Goal: Task Accomplishment & Management: Use online tool/utility

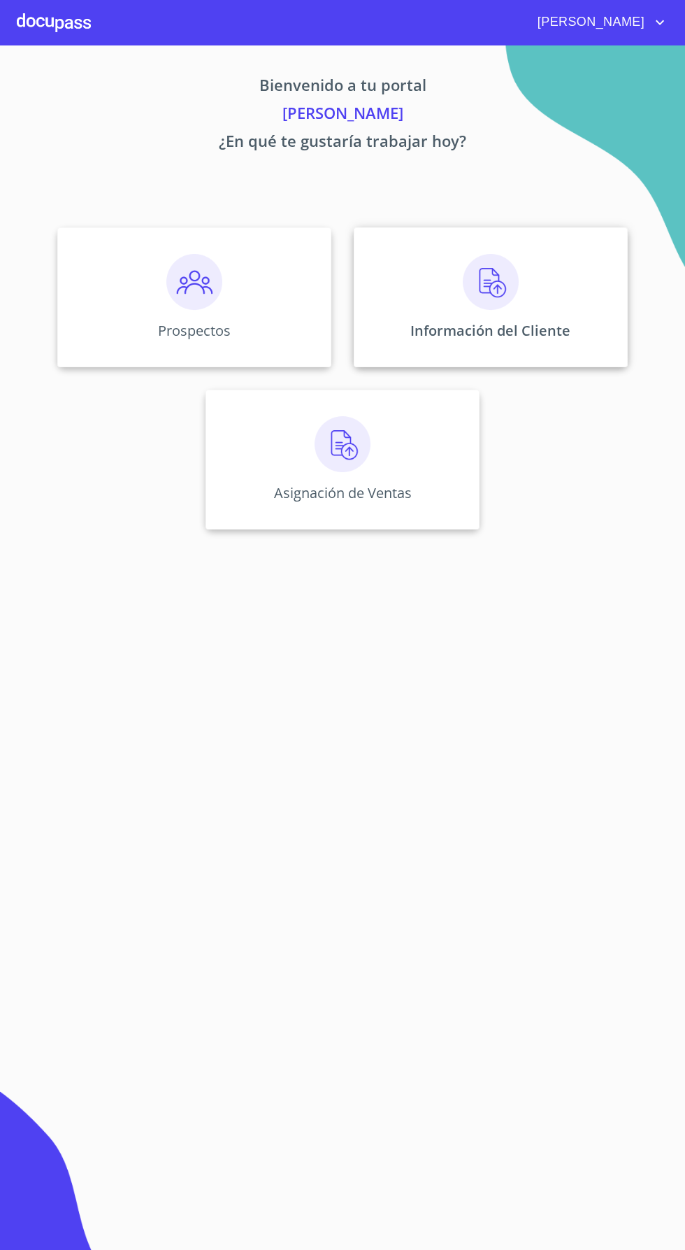
click at [501, 299] on img at bounding box center [491, 282] width 56 height 56
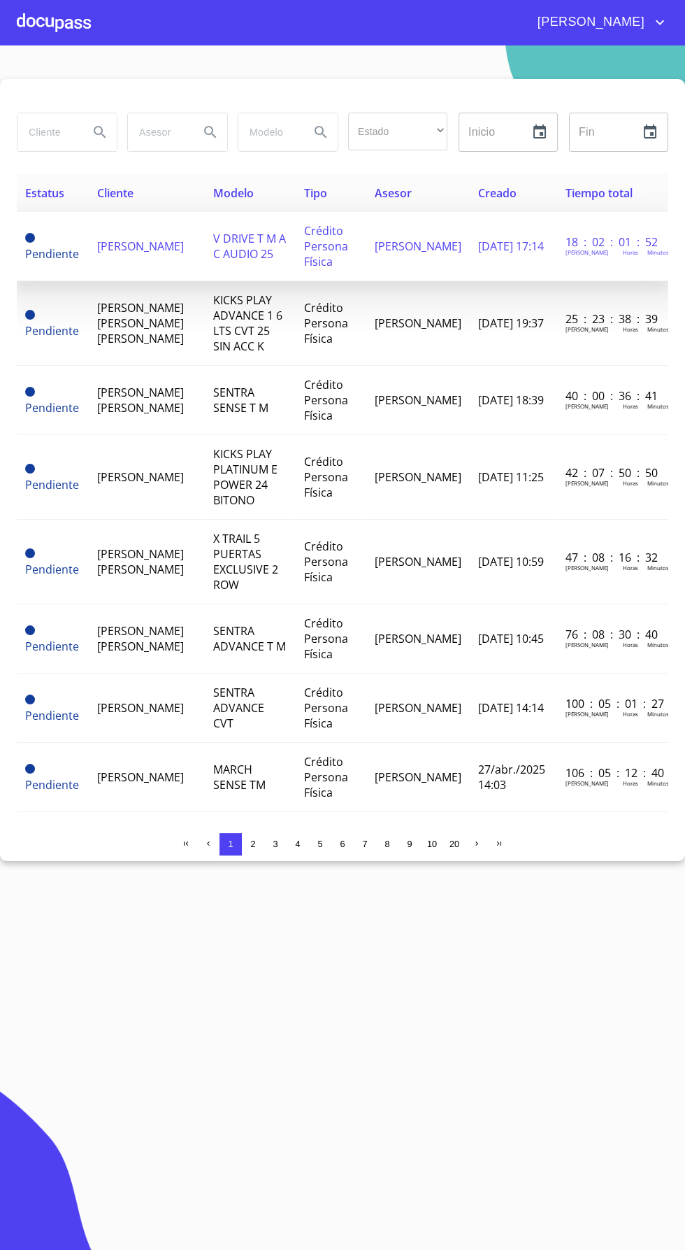
click at [366, 249] on td "Crédito Persona Física" at bounding box center [330, 246] width 71 height 69
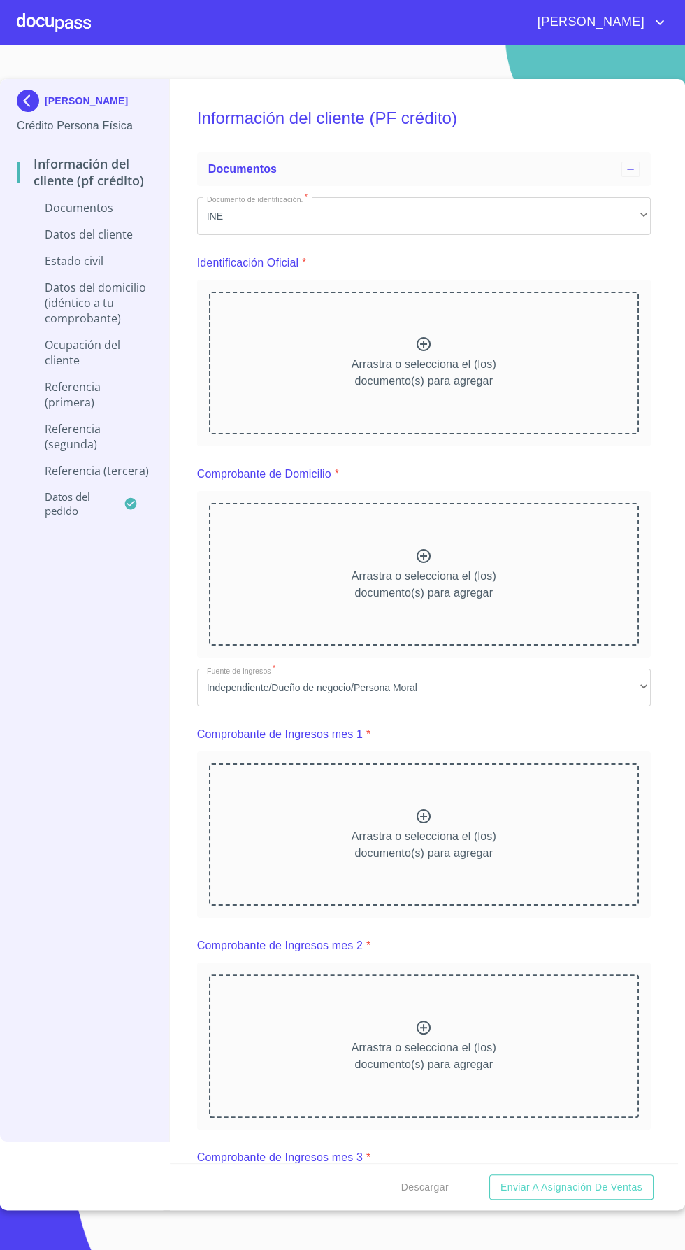
click at [35, 103] on img at bounding box center [31, 101] width 28 height 22
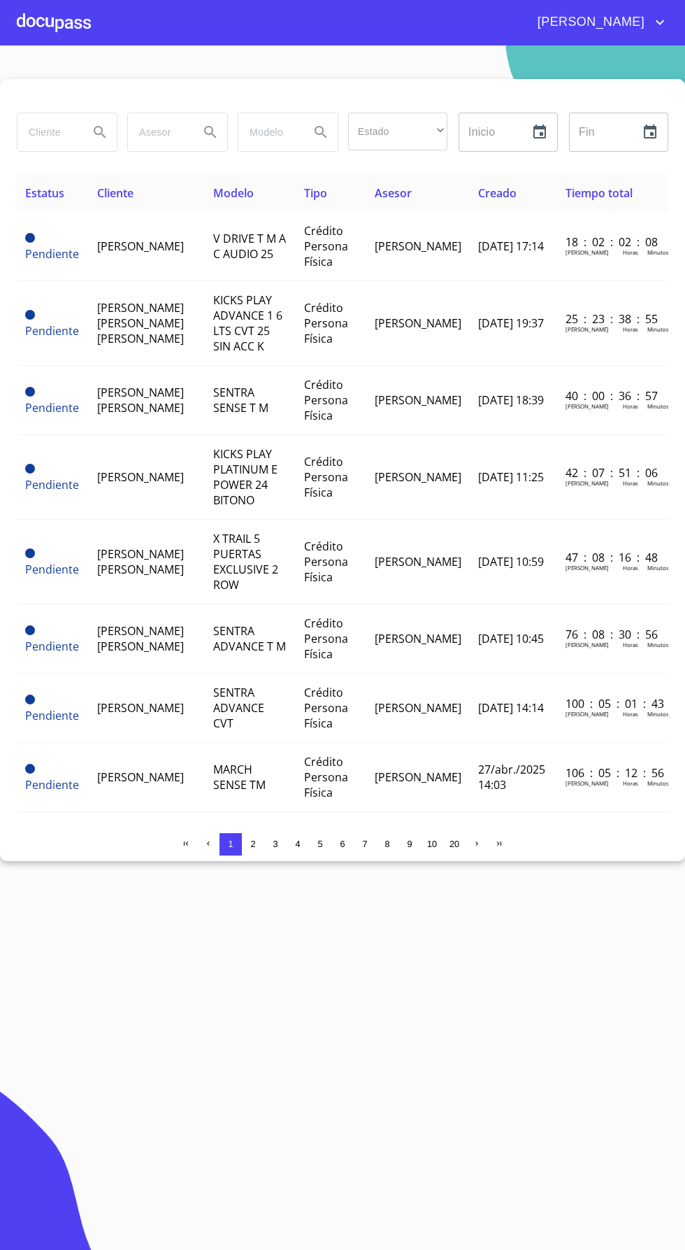
click at [43, 131] on input "search" at bounding box center [47, 132] width 60 height 38
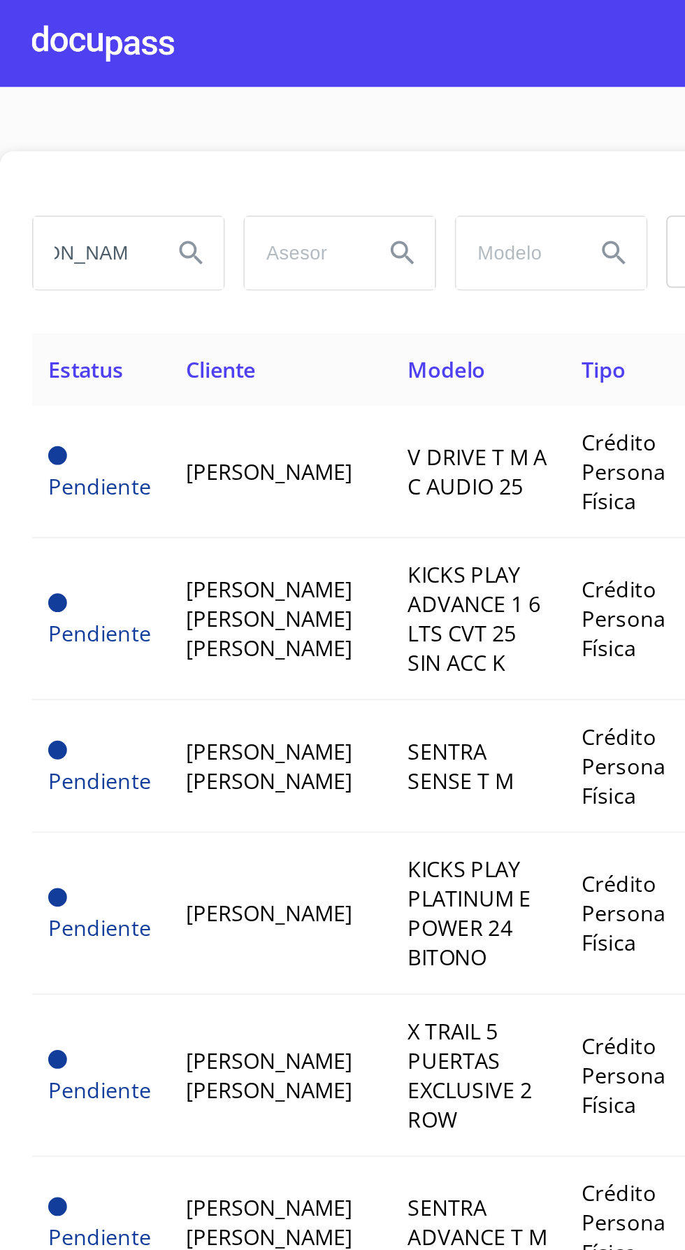
scroll to position [0, 41]
type input "[PERSON_NAME]"
click at [100, 131] on icon "Search" at bounding box center [100, 132] width 17 height 17
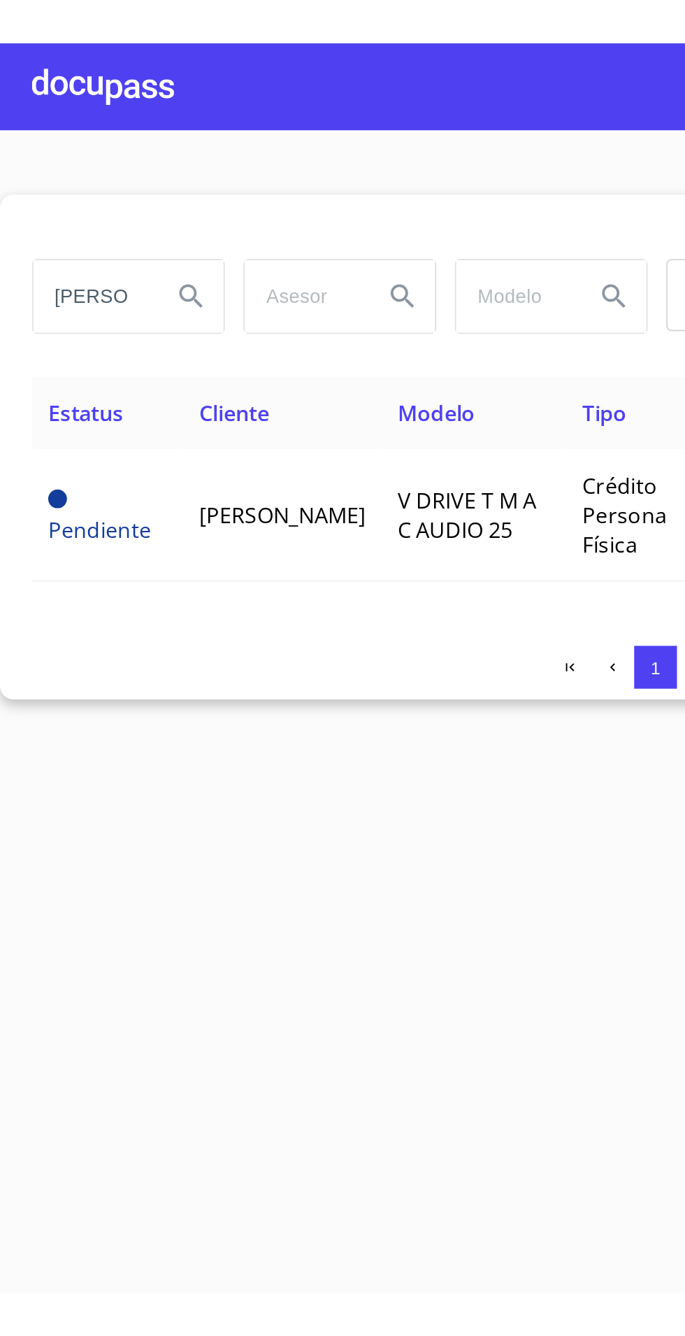
scroll to position [0, 1]
